Goal: Task Accomplishment & Management: Use online tool/utility

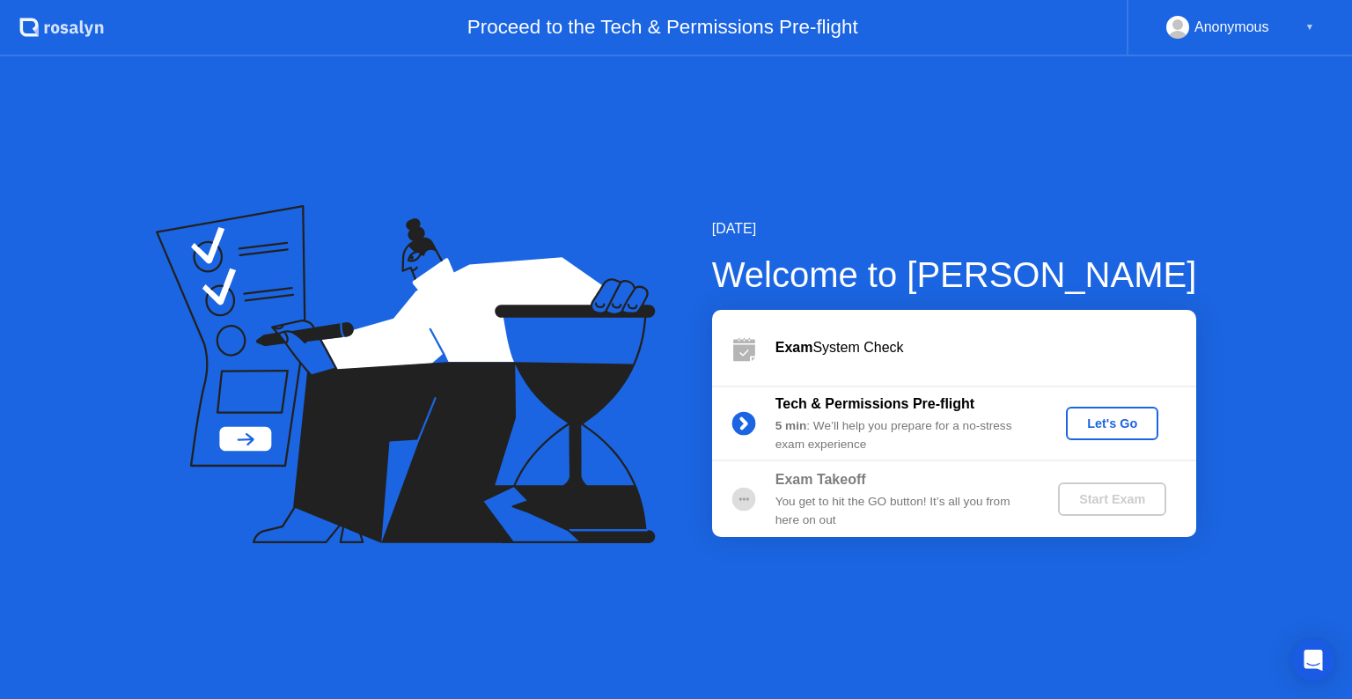
click at [1125, 435] on button "Let's Go" at bounding box center [1112, 423] width 92 height 33
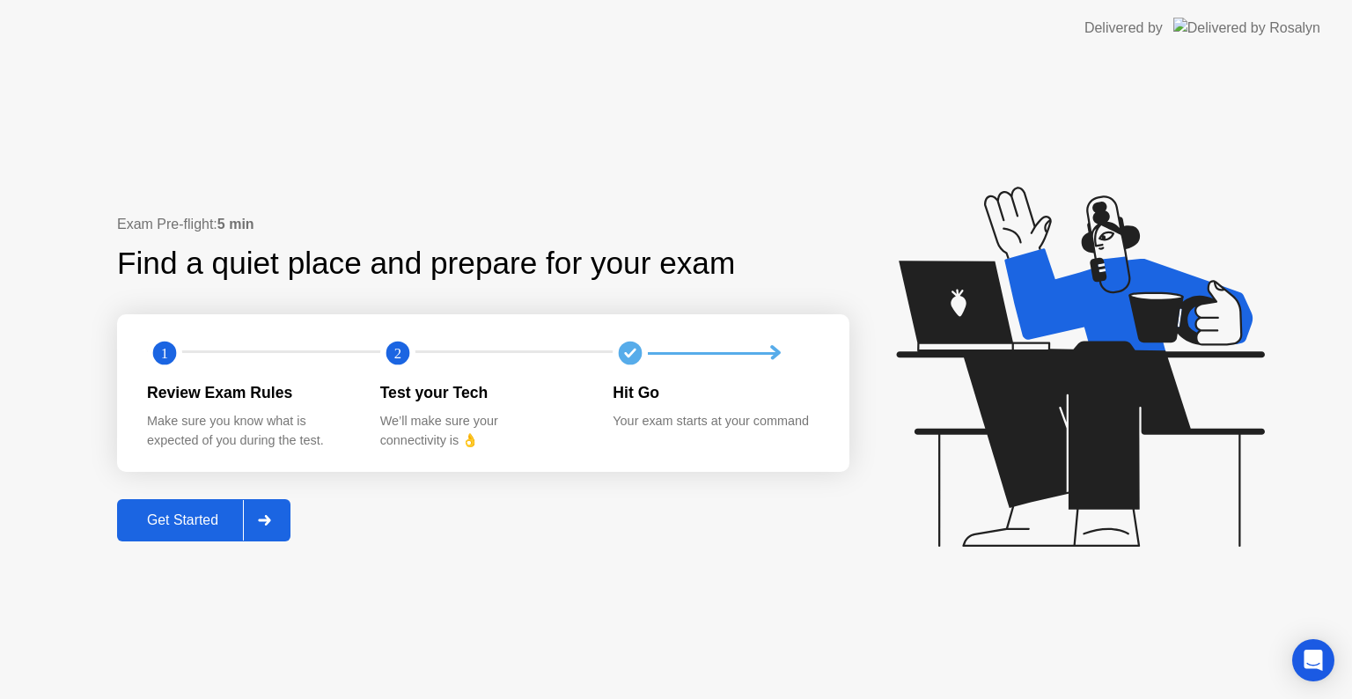
click at [243, 523] on div "Get Started" at bounding box center [182, 520] width 121 height 16
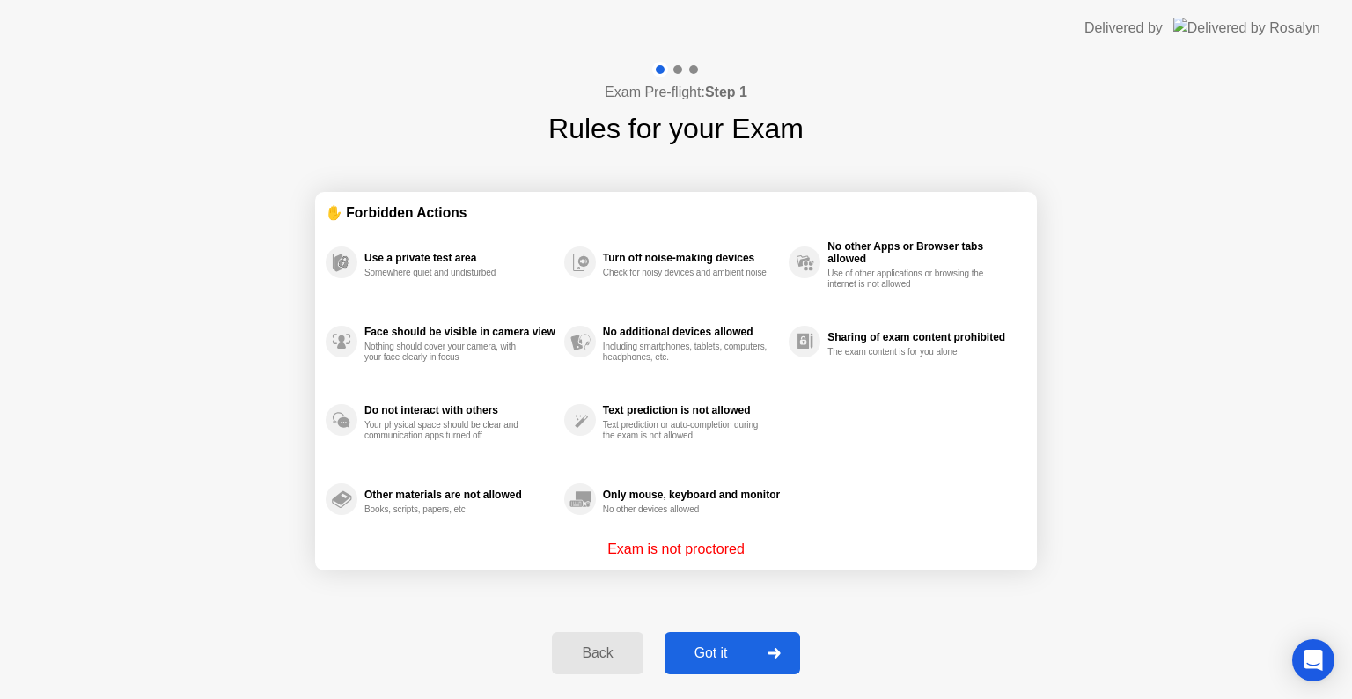
click at [775, 652] on icon at bounding box center [774, 653] width 13 height 11
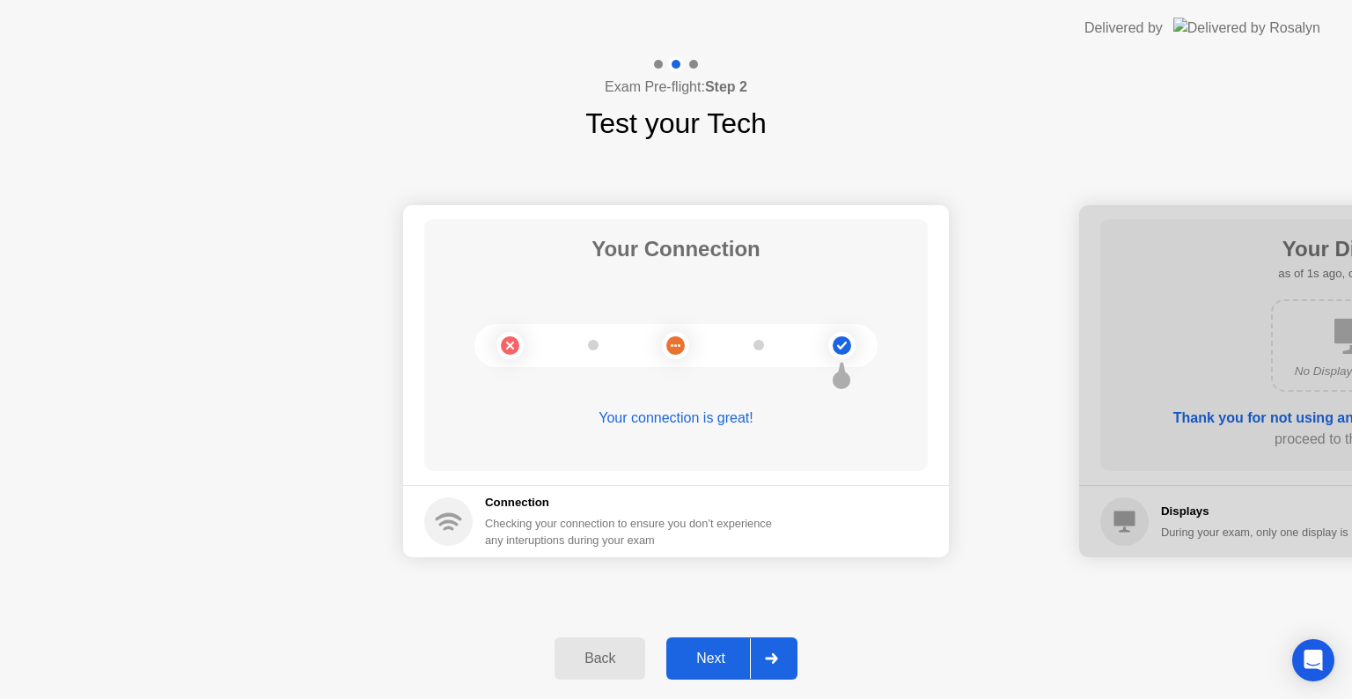
click at [775, 652] on div at bounding box center [771, 658] width 42 height 41
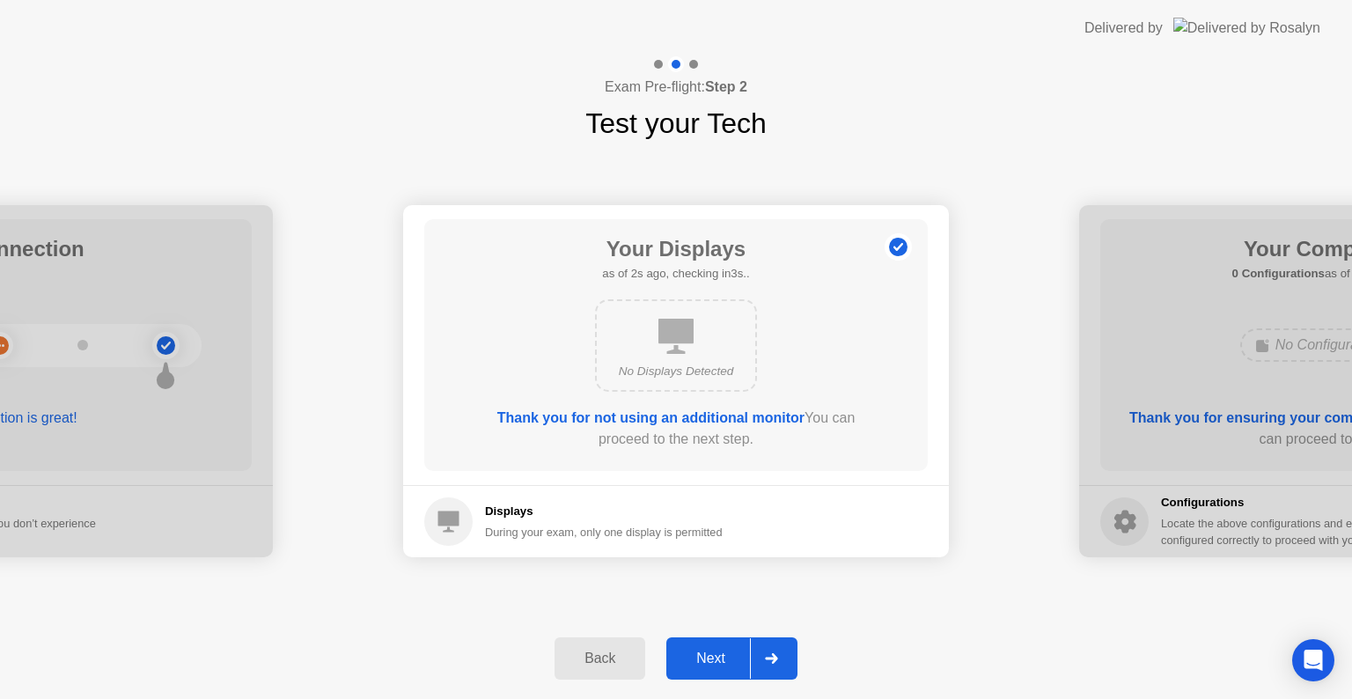
drag, startPoint x: 775, startPoint y: 652, endPoint x: 765, endPoint y: 652, distance: 9.7
click at [765, 652] on div at bounding box center [771, 658] width 42 height 41
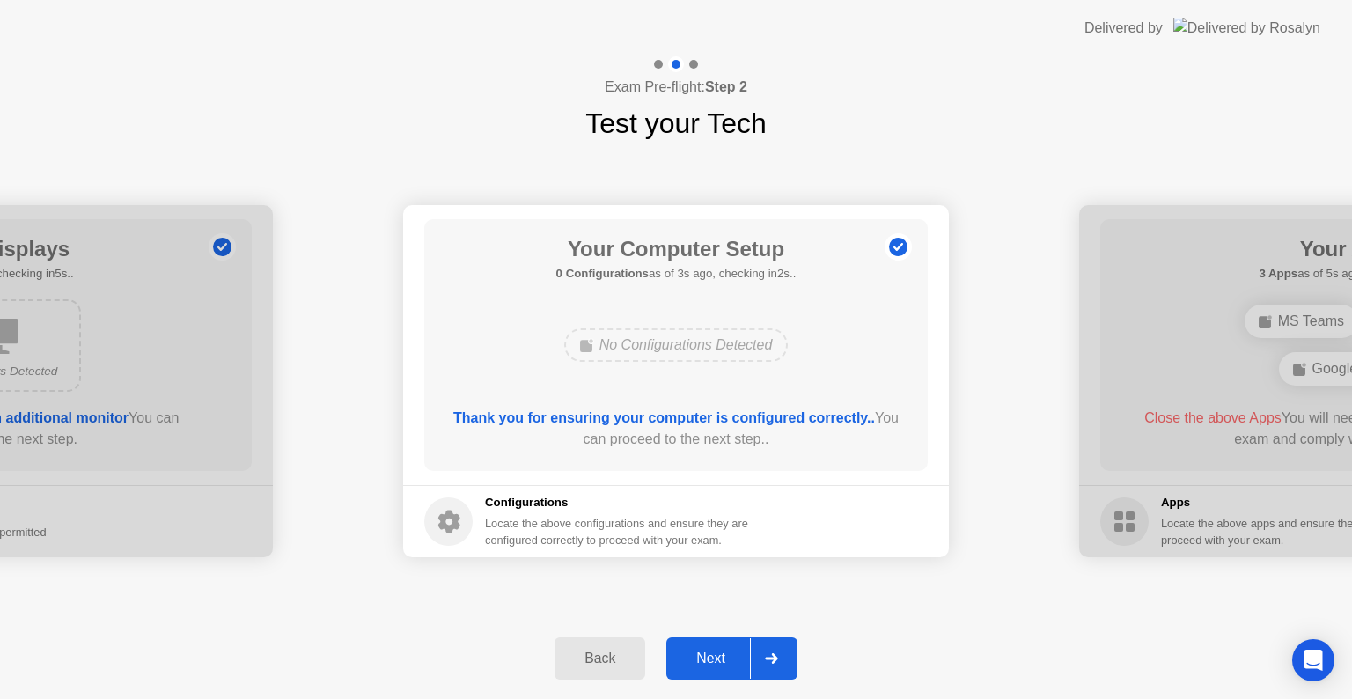
click at [760, 659] on div at bounding box center [771, 658] width 42 height 41
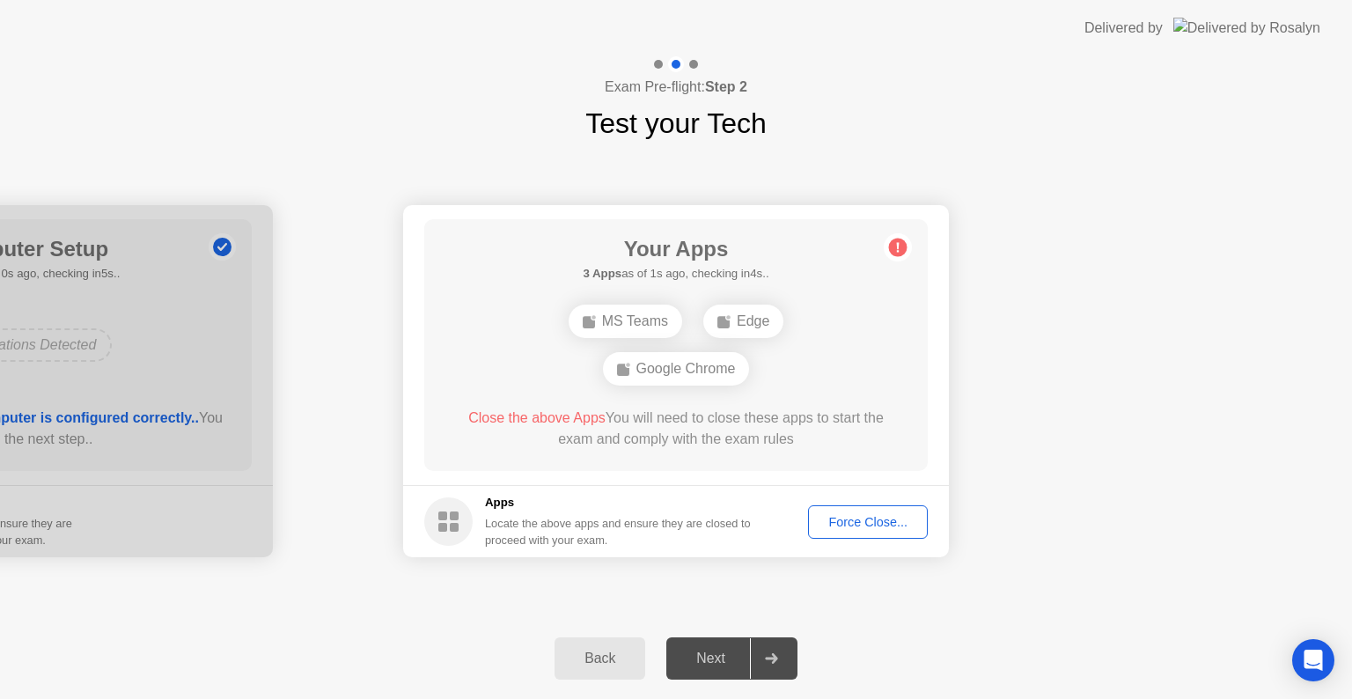
click at [844, 520] on div "Force Close..." at bounding box center [867, 522] width 107 height 14
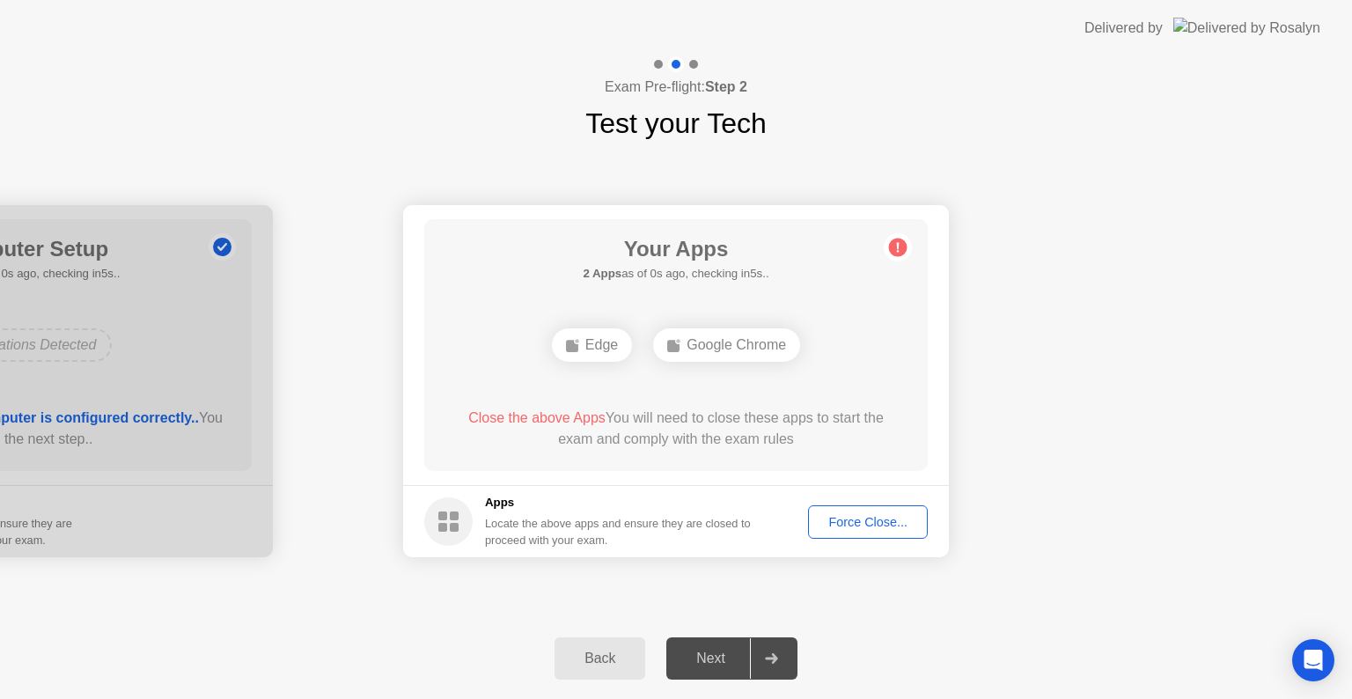
click at [851, 515] on div "Force Close..." at bounding box center [867, 522] width 107 height 14
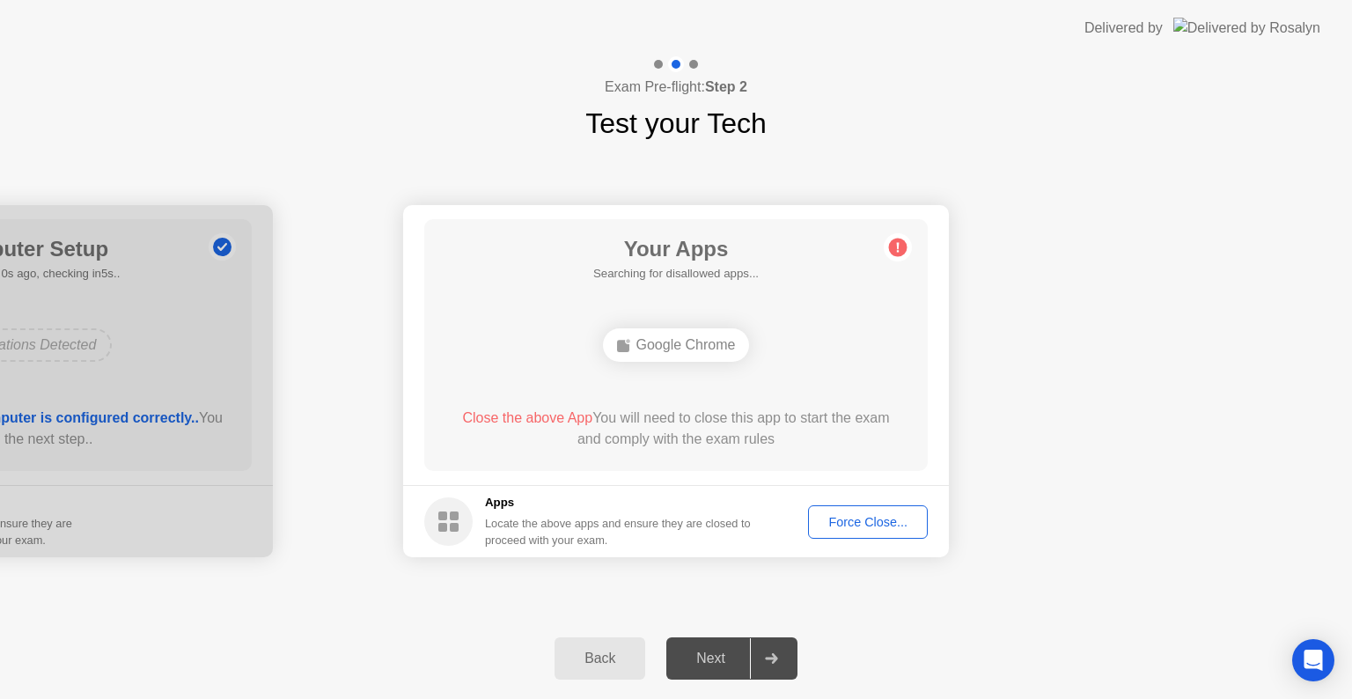
click at [832, 515] on div "Force Close..." at bounding box center [867, 522] width 107 height 14
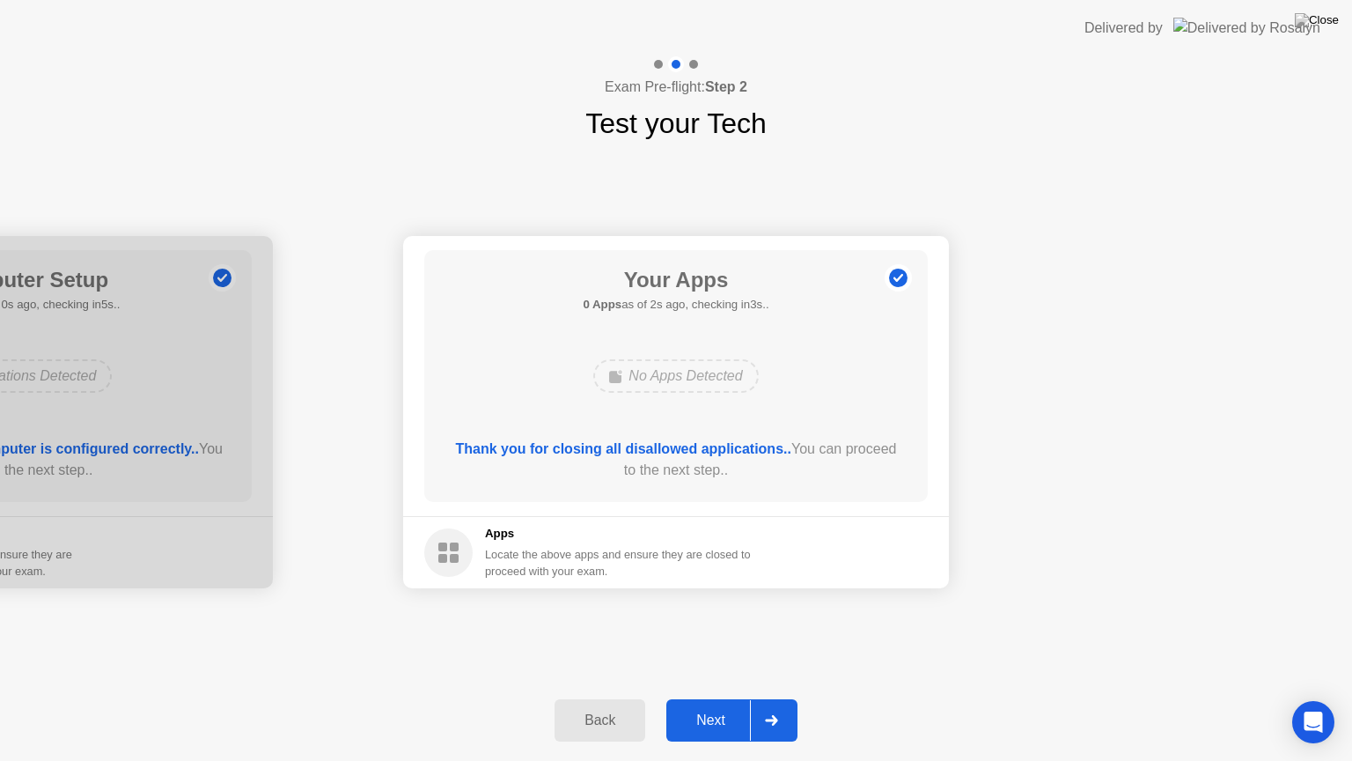
click at [700, 698] on div "Next" at bounding box center [711, 720] width 78 height 16
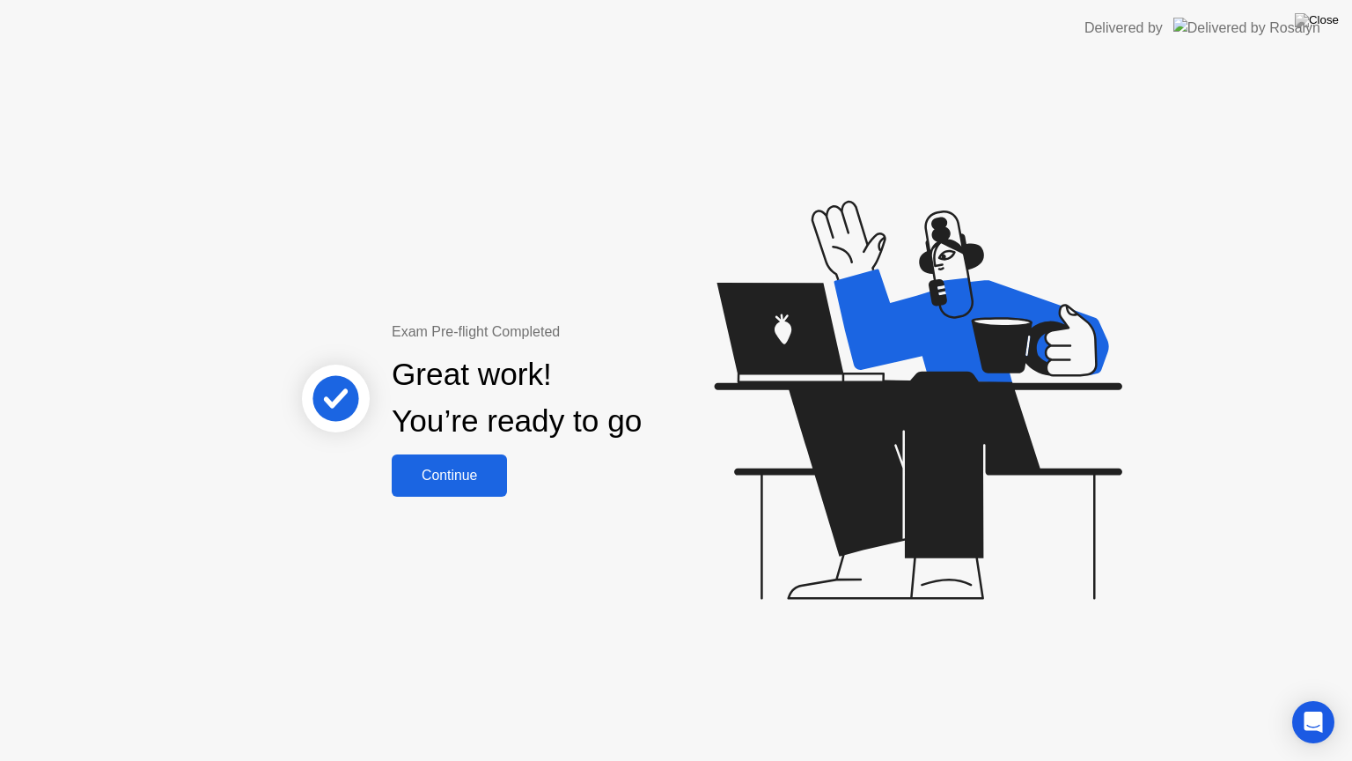
click at [434, 468] on div "Continue" at bounding box center [449, 476] width 105 height 16
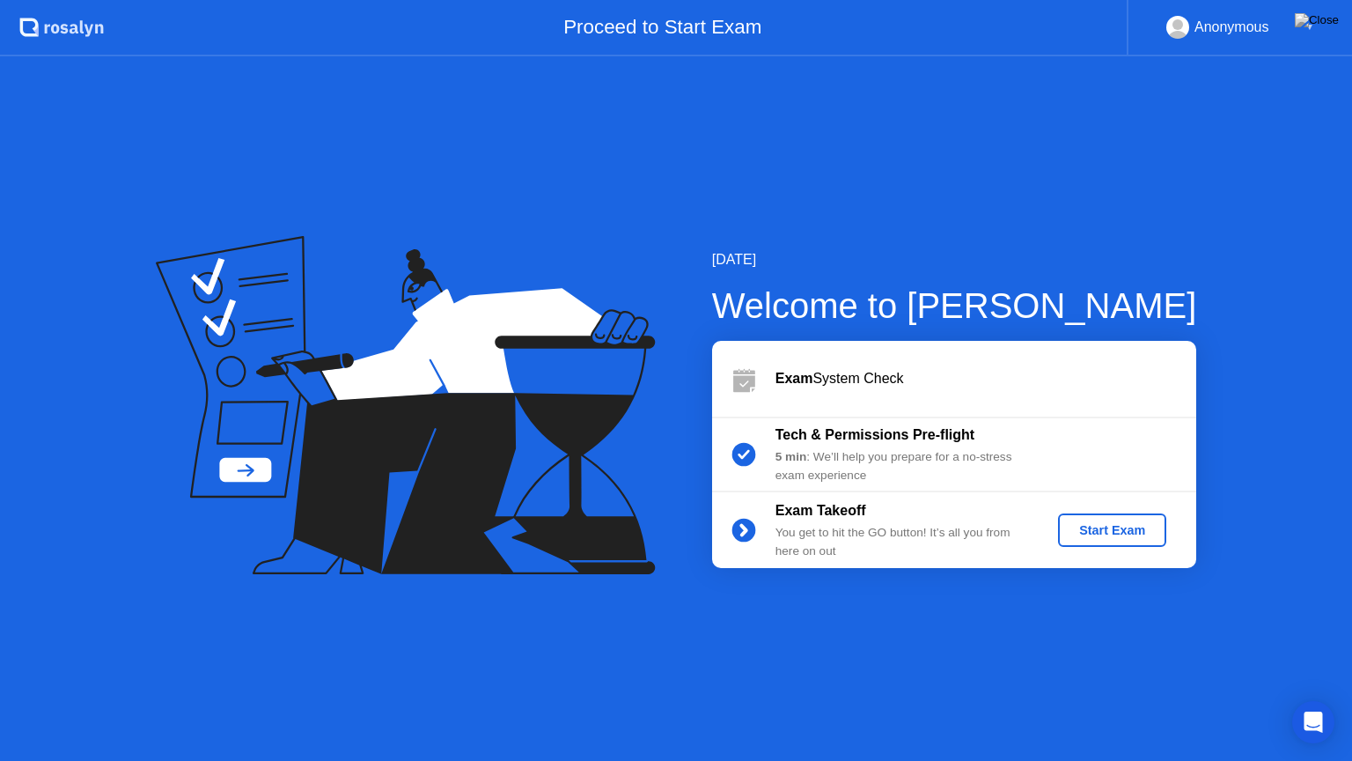
click at [1148, 535] on div "Start Exam" at bounding box center [1112, 530] width 94 height 14
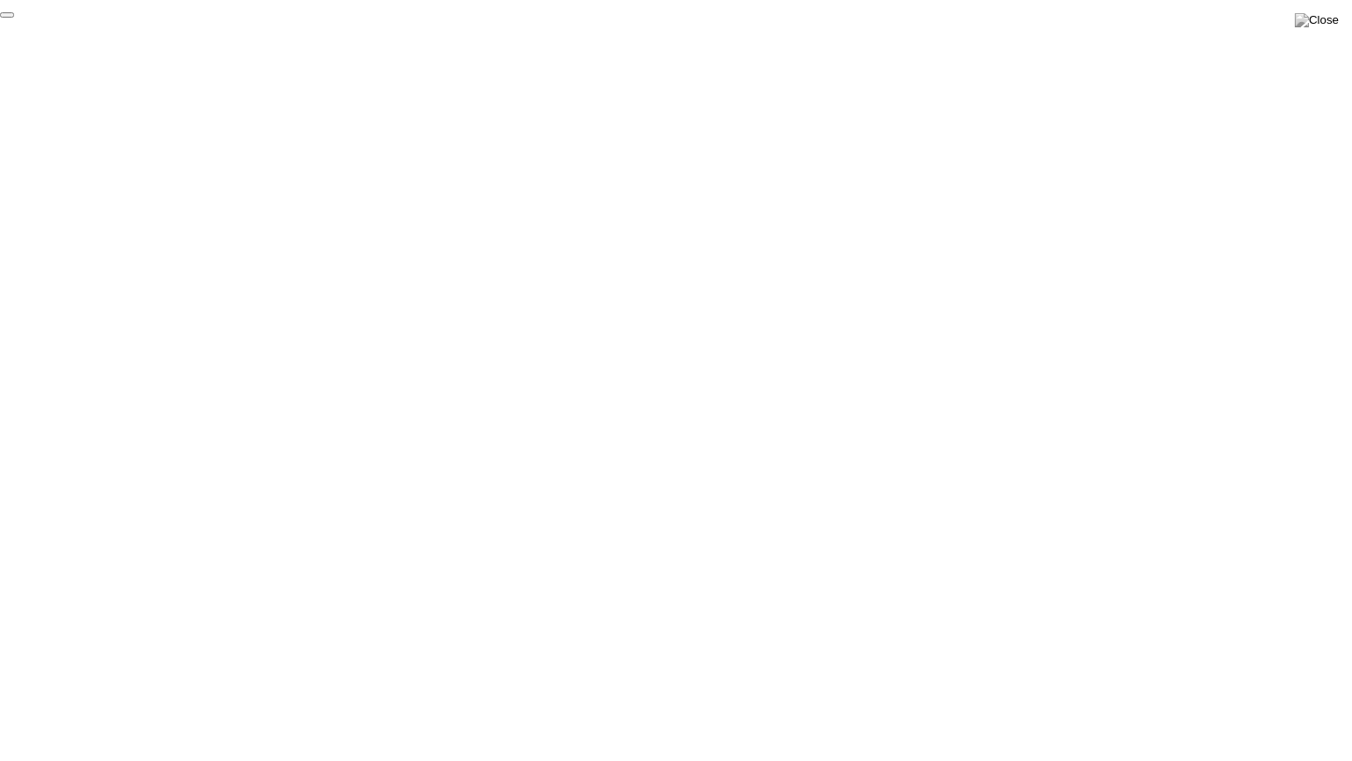
click div "End Proctoring Session"
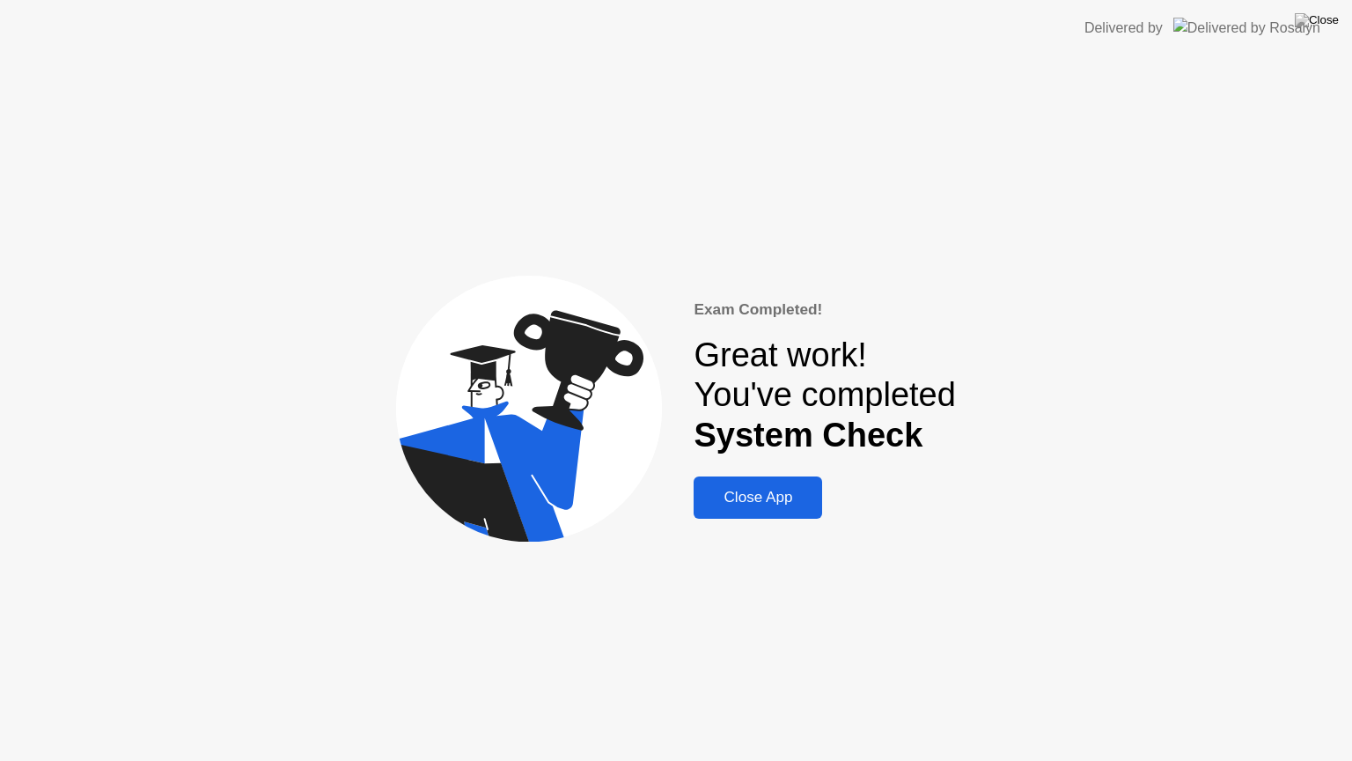
click at [757, 504] on div "Close App" at bounding box center [758, 498] width 118 height 18
